Goal: Task Accomplishment & Management: Use online tool/utility

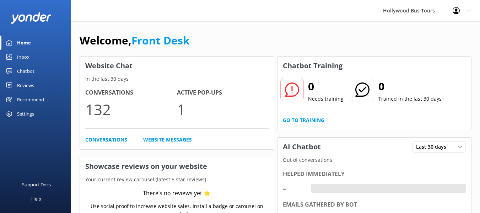
click at [109, 142] on link "Conversations" at bounding box center [106, 140] width 42 height 8
